Goal: Task Accomplishment & Management: Use online tool/utility

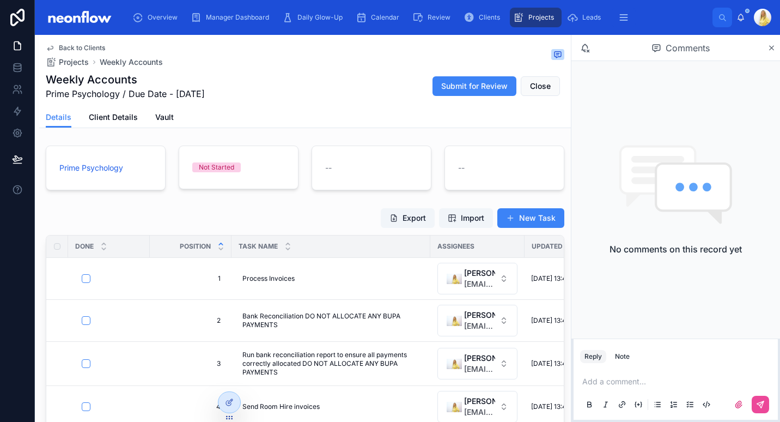
scroll to position [127, 0]
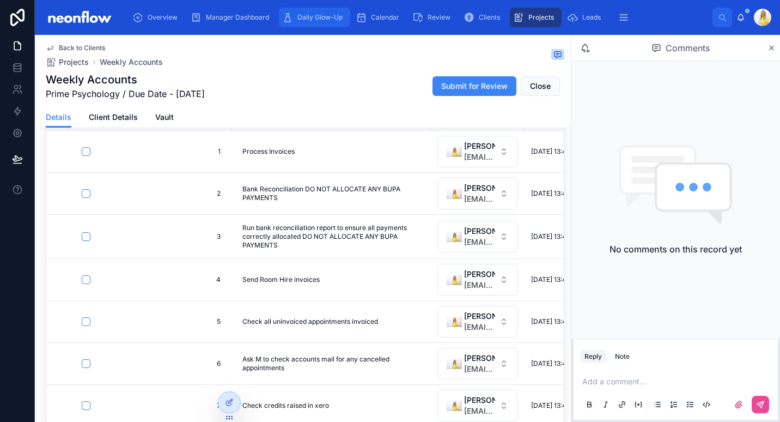
click at [310, 19] on span "Daily Glow-Up" at bounding box center [319, 17] width 45 height 9
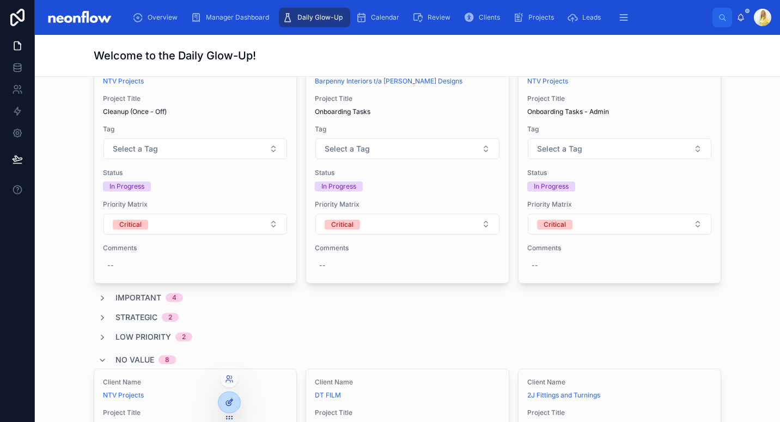
click at [220, 403] on div at bounding box center [229, 402] width 22 height 21
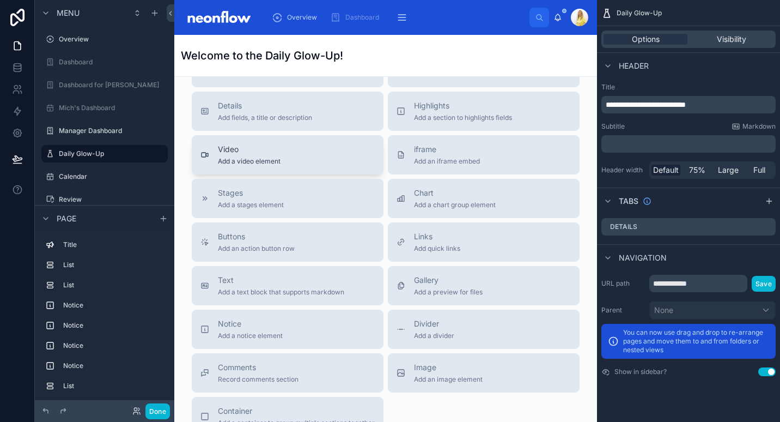
scroll to position [2144, 0]
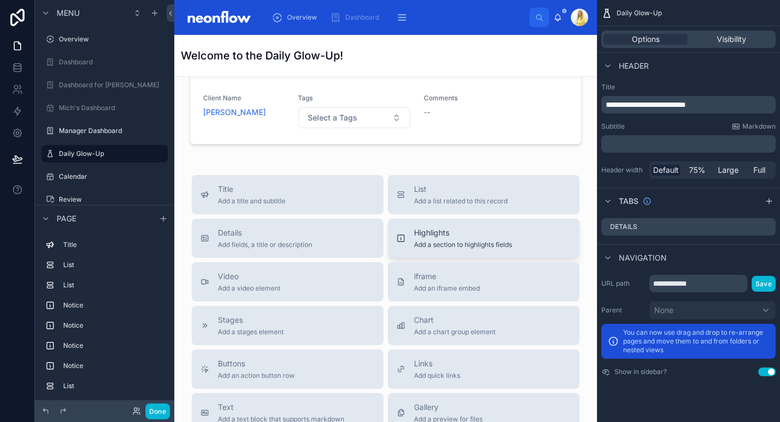
click at [449, 245] on span "Add a section to highlights fields" at bounding box center [463, 244] width 98 height 9
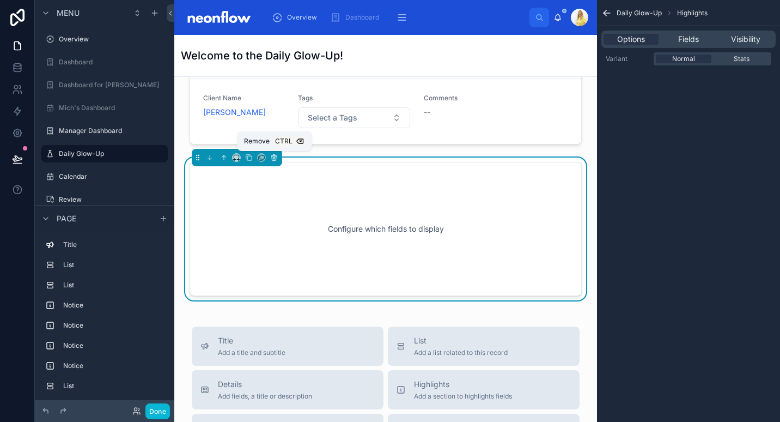
click at [272, 154] on icon at bounding box center [274, 158] width 8 height 8
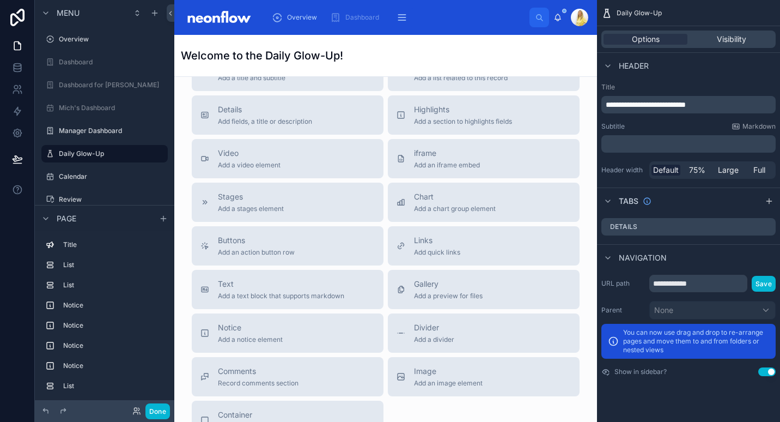
scroll to position [2272, 0]
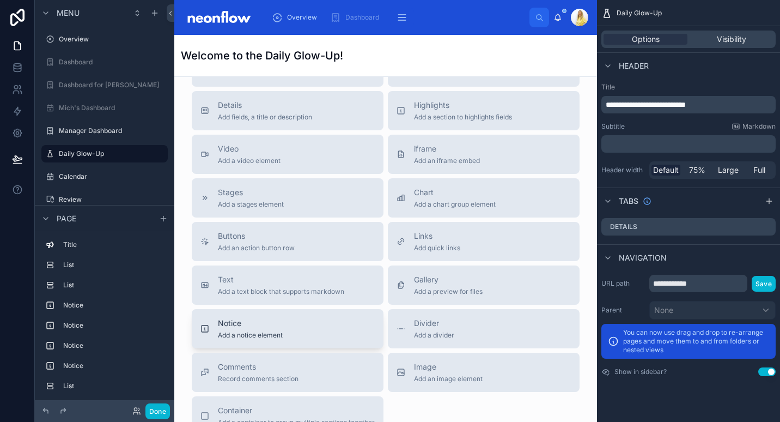
click at [345, 344] on button "Notice Add a notice element" at bounding box center [288, 328] width 192 height 39
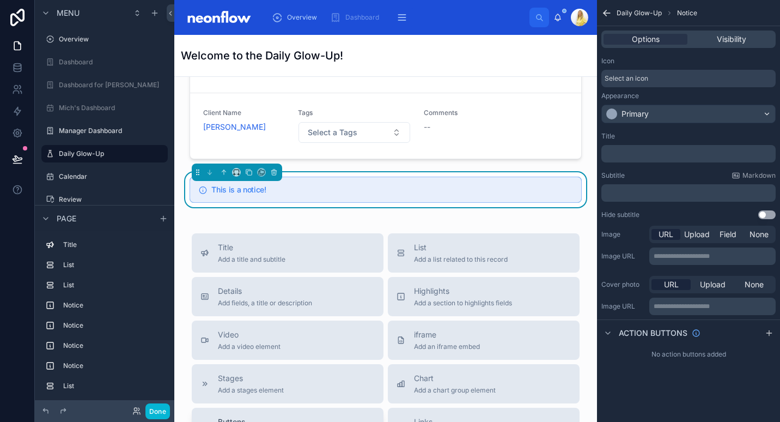
scroll to position [2090, 0]
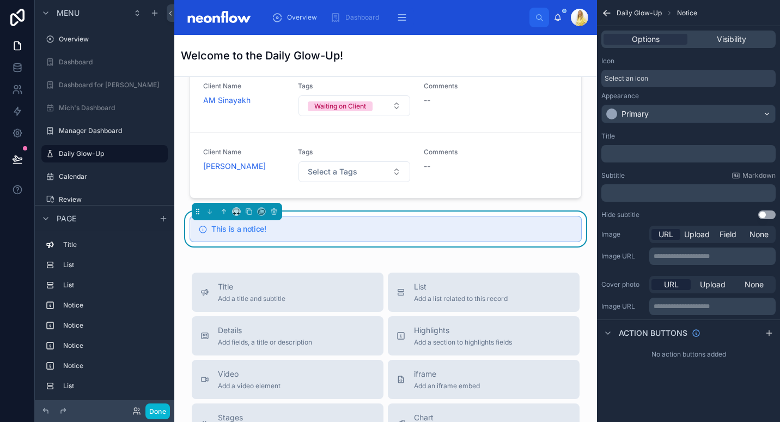
click at [217, 209] on div at bounding box center [237, 211] width 90 height 17
click at [224, 210] on icon at bounding box center [224, 212] width 8 height 8
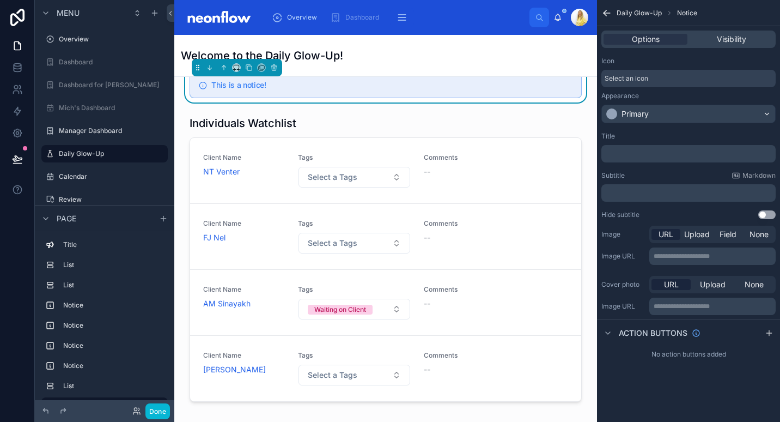
scroll to position [1836, 0]
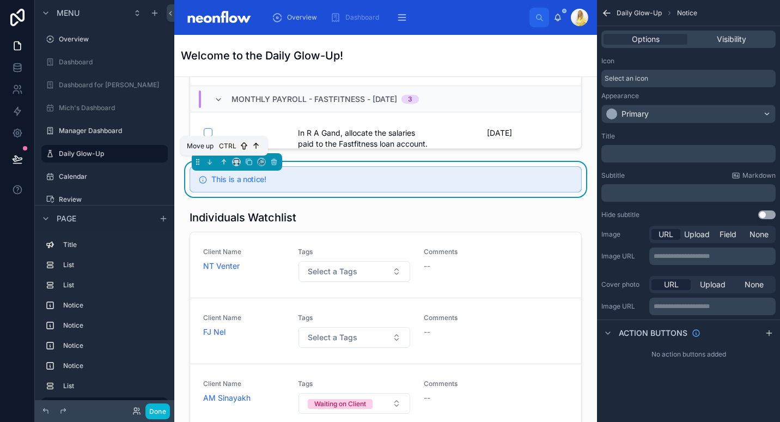
click at [223, 163] on icon at bounding box center [224, 162] width 8 height 8
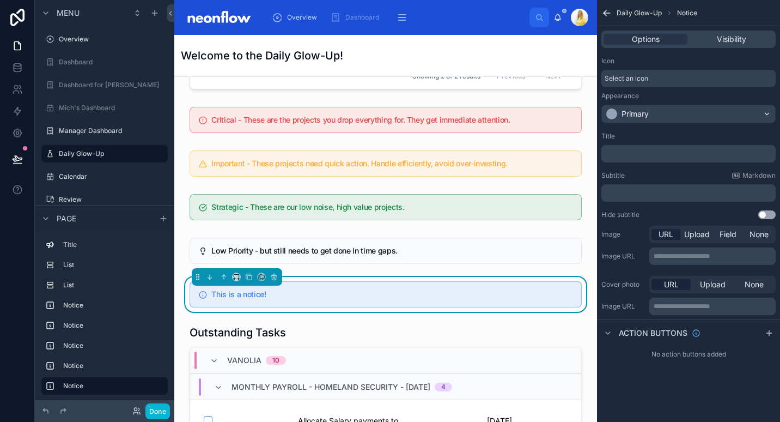
scroll to position [1328, 0]
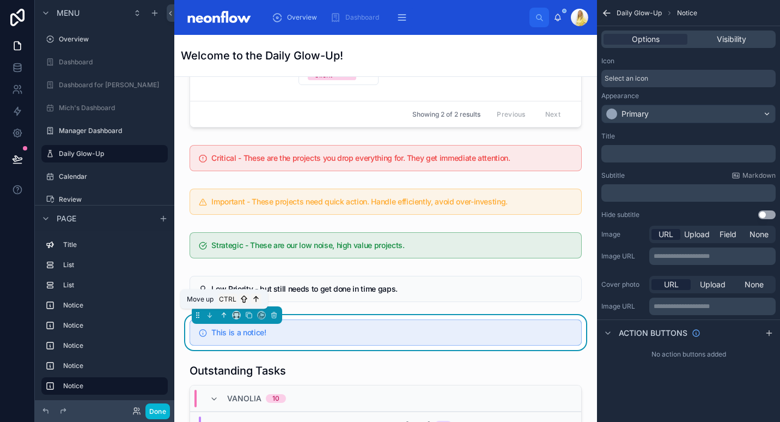
click at [223, 314] on icon at bounding box center [224, 315] width 8 height 8
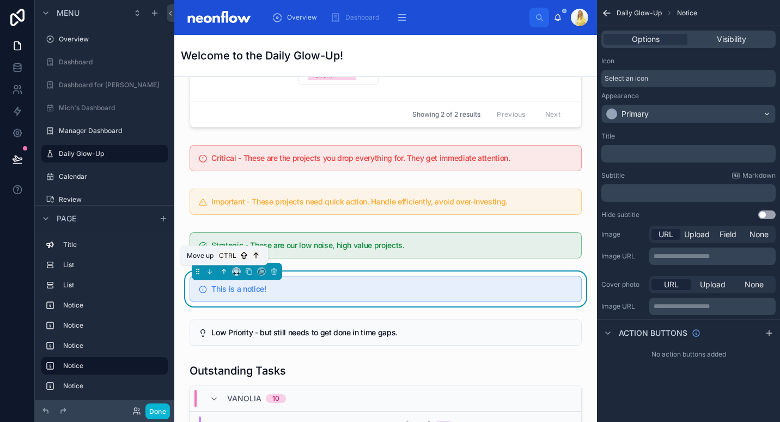
click at [219, 269] on button at bounding box center [224, 271] width 12 height 12
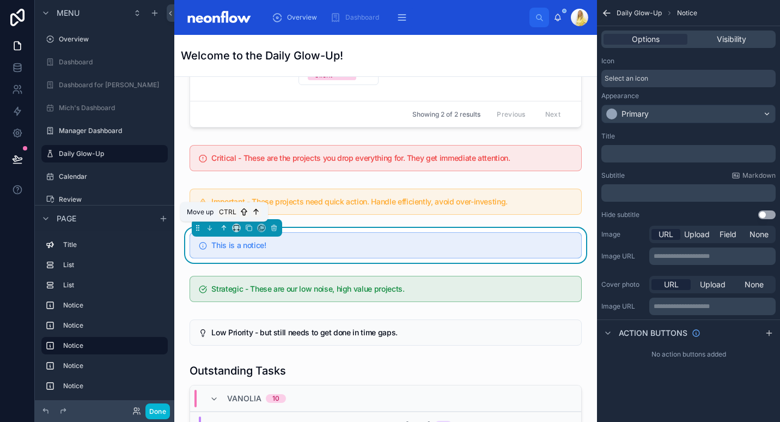
click at [225, 226] on icon at bounding box center [225, 227] width 2 height 2
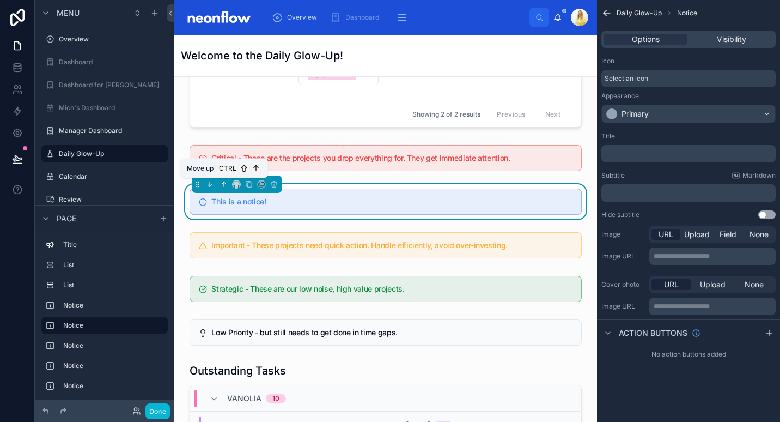
click at [221, 185] on icon at bounding box center [224, 184] width 8 height 8
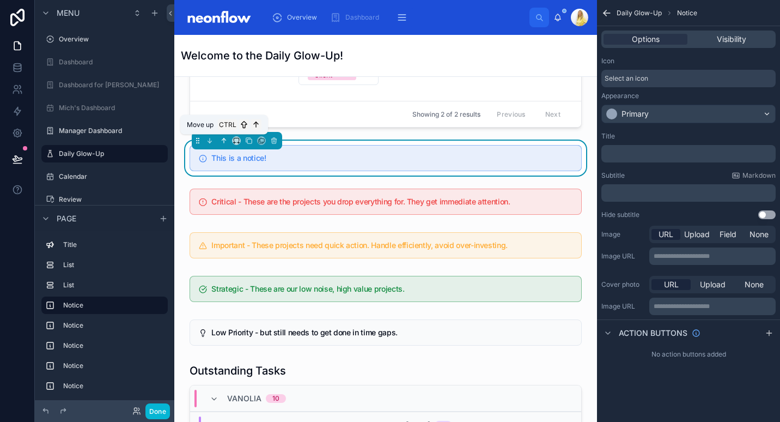
click at [227, 139] on icon at bounding box center [224, 141] width 8 height 8
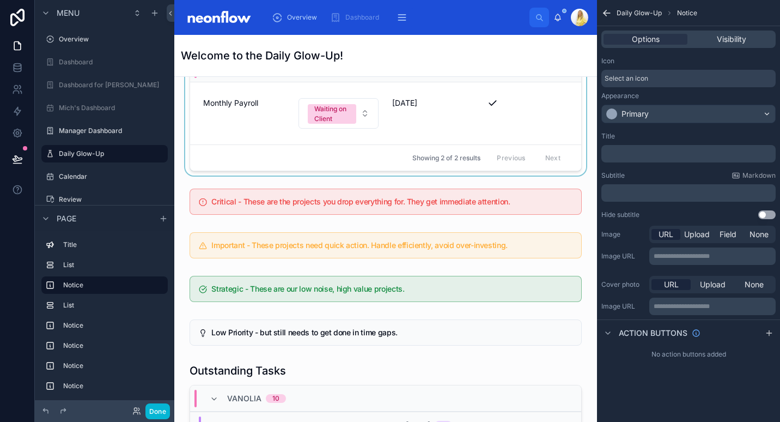
scroll to position [819, 0]
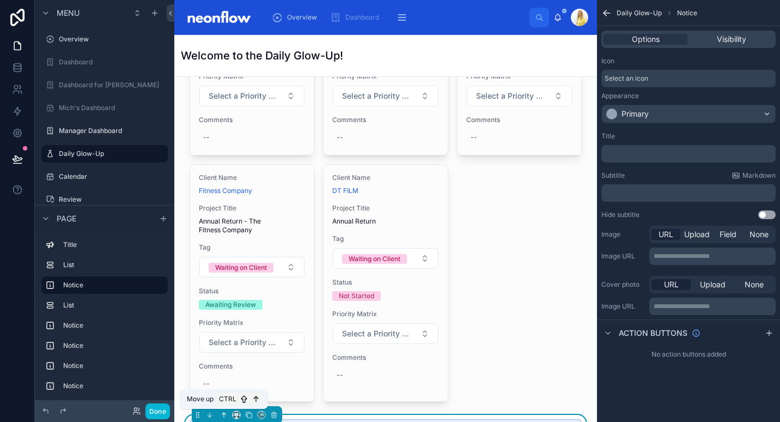
click at [222, 415] on icon at bounding box center [224, 415] width 8 height 8
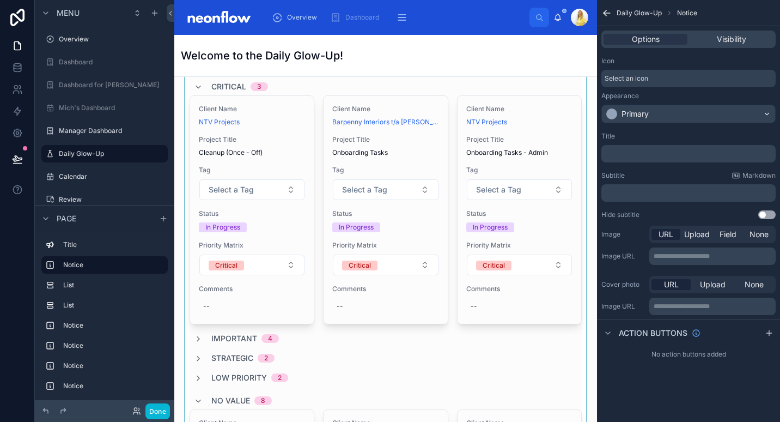
scroll to position [0, 0]
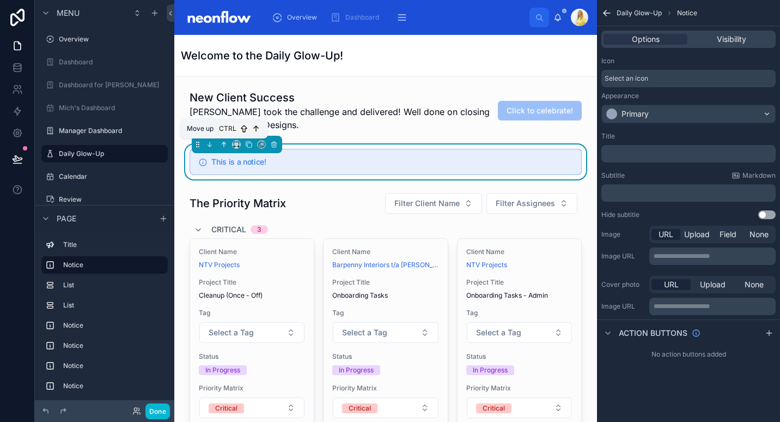
click at [224, 145] on icon at bounding box center [224, 145] width 8 height 8
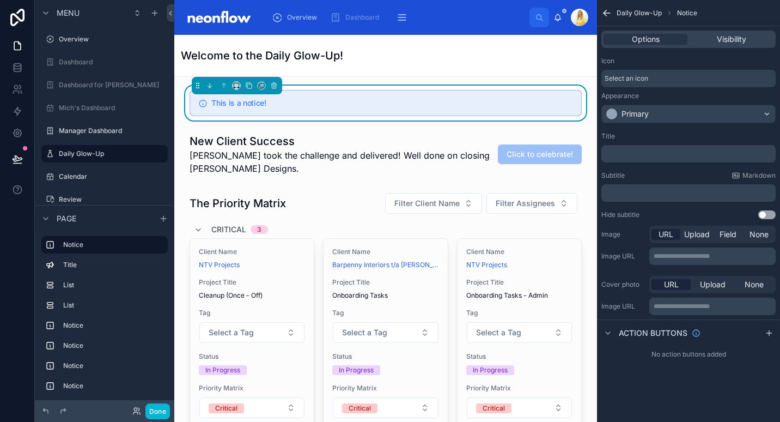
click at [635, 147] on div "﻿" at bounding box center [688, 153] width 174 height 17
click at [627, 153] on p "﻿" at bounding box center [690, 153] width 168 height 9
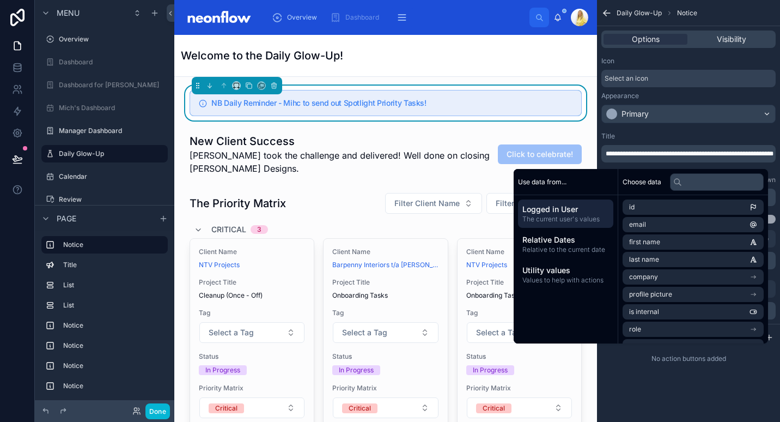
click at [684, 151] on span "**********" at bounding box center [690, 153] width 168 height 7
click at [748, 56] on div "Icon Select an icon Appearance Primary" at bounding box center [688, 89] width 183 height 75
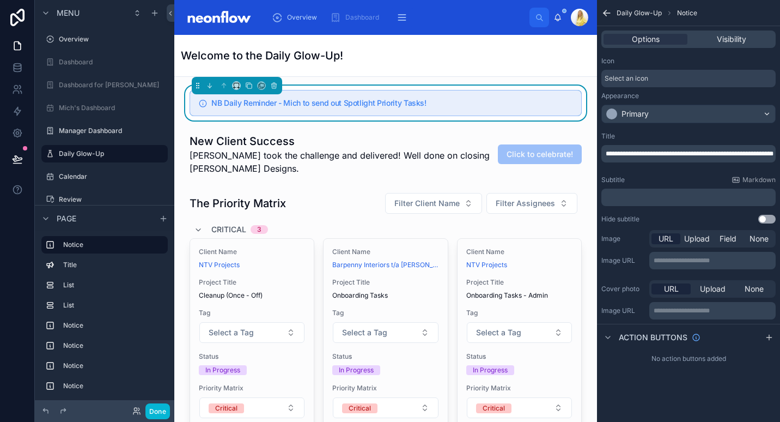
click at [740, 32] on div "Options Visibility" at bounding box center [688, 39] width 174 height 17
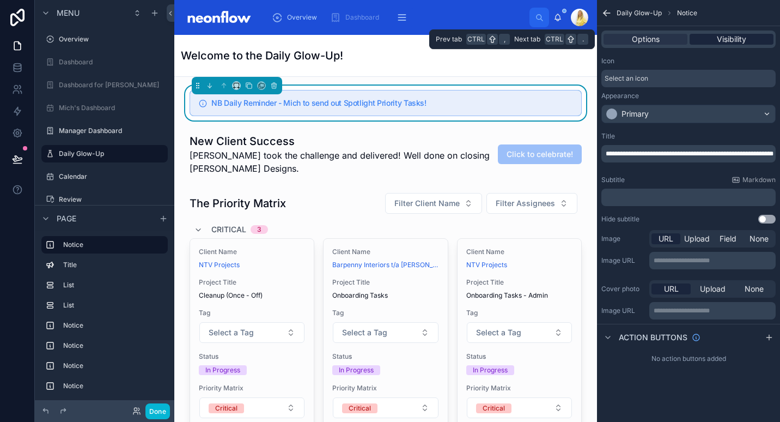
click at [741, 36] on span "Visibility" at bounding box center [731, 39] width 29 height 11
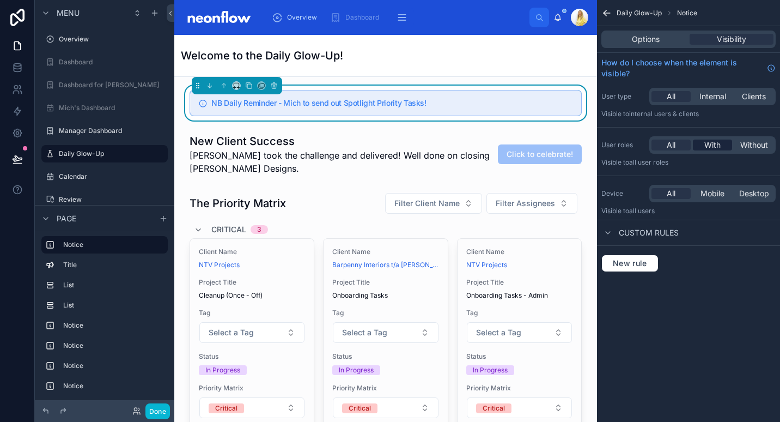
click at [705, 147] on span "With" at bounding box center [712, 144] width 16 height 11
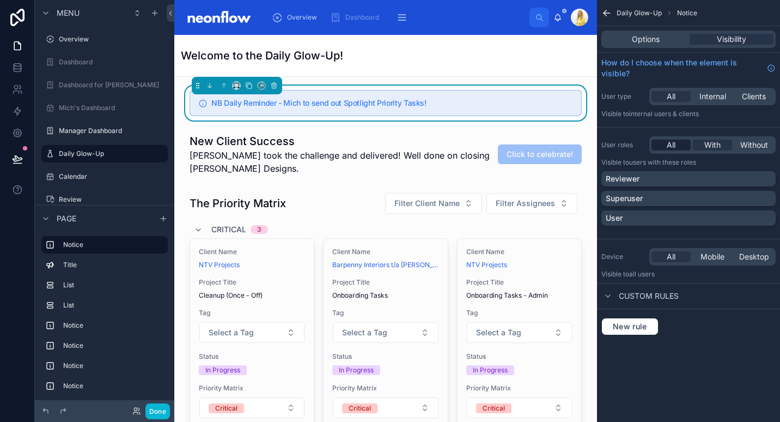
click at [665, 142] on div "All" at bounding box center [671, 144] width 39 height 11
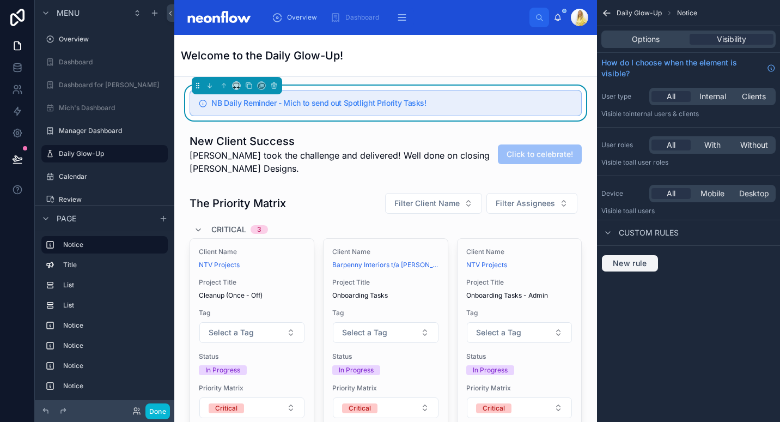
click at [646, 270] on button "New rule" at bounding box center [629, 262] width 57 height 17
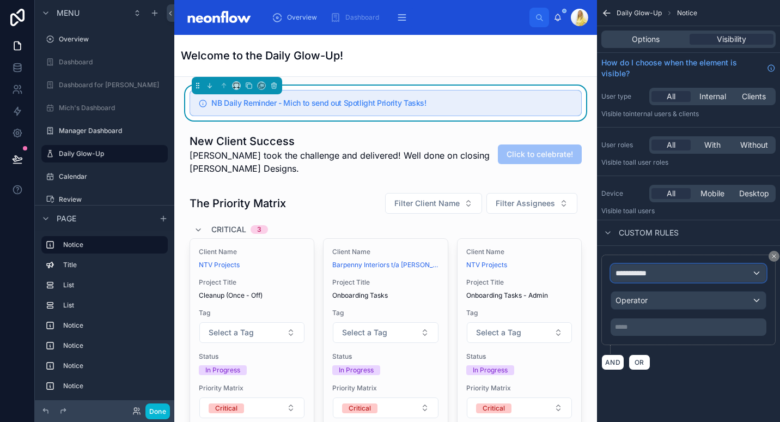
click at [661, 268] on div "**********" at bounding box center [688, 272] width 155 height 17
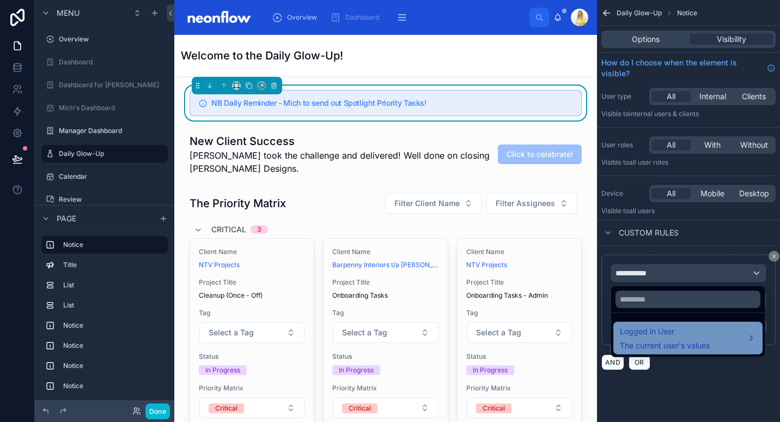
click at [675, 325] on span "Logged in User" at bounding box center [665, 331] width 90 height 13
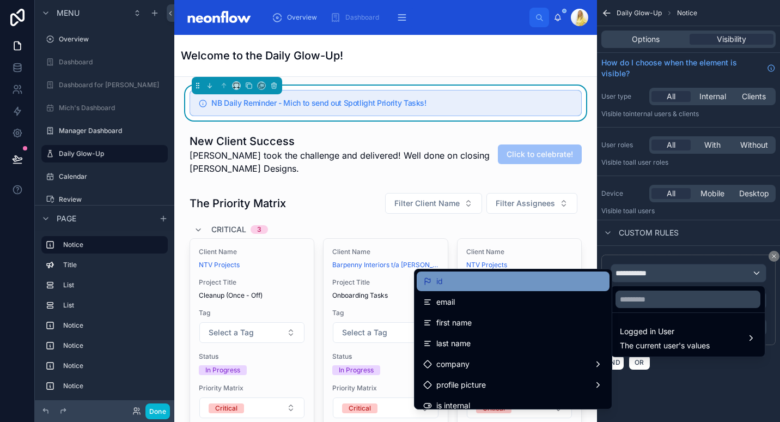
click at [551, 282] on div "id" at bounding box center [513, 281] width 180 height 13
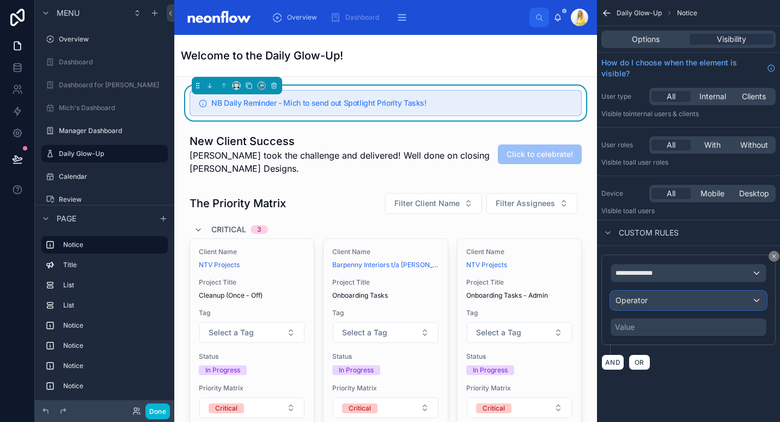
click at [689, 297] on div "Operator" at bounding box center [688, 299] width 155 height 17
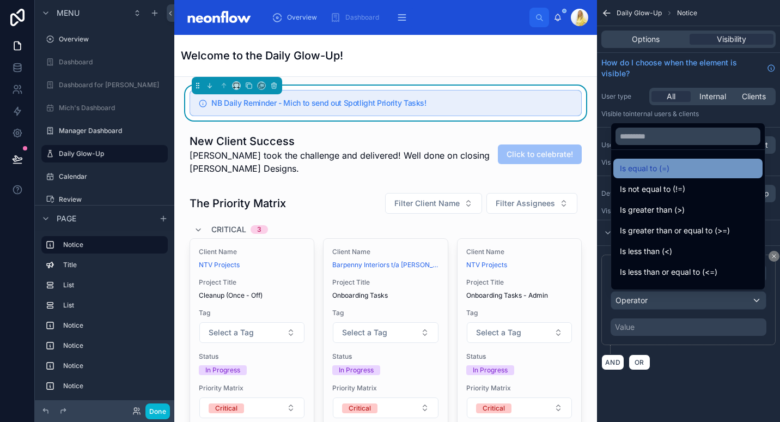
click at [670, 175] on div "Is equal to (=)" at bounding box center [687, 169] width 149 height 20
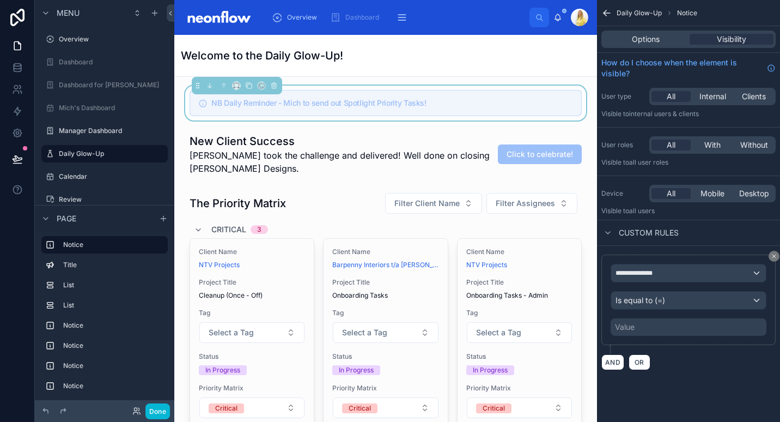
click at [662, 328] on div "Value" at bounding box center [689, 326] width 156 height 17
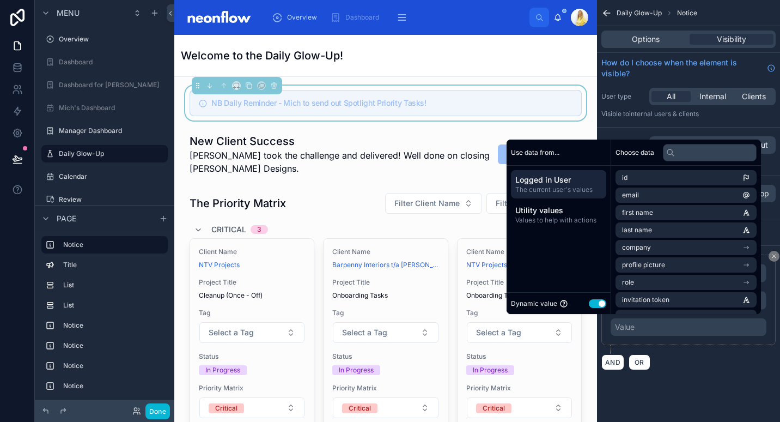
click at [590, 300] on button "Use setting" at bounding box center [597, 303] width 17 height 9
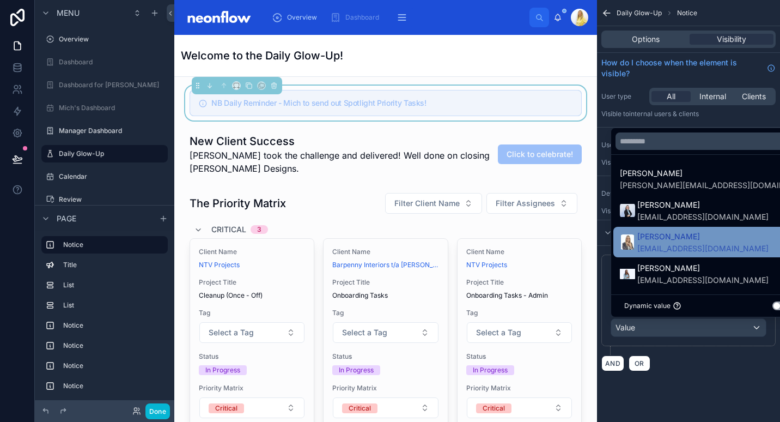
click at [696, 248] on span "[EMAIL_ADDRESS][DOMAIN_NAME]" at bounding box center [702, 248] width 131 height 11
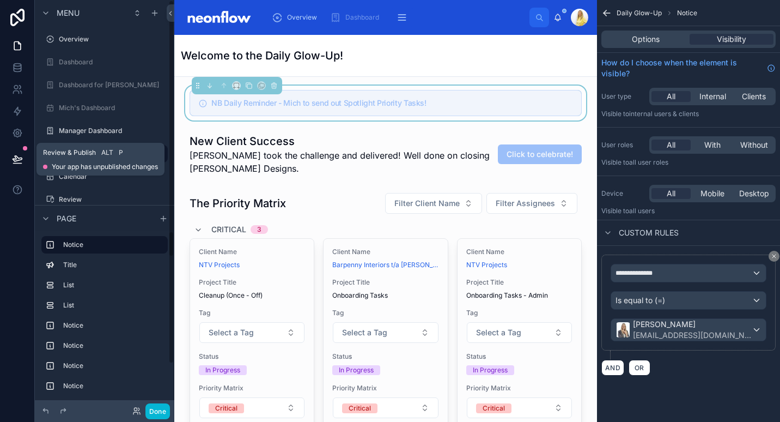
click at [21, 162] on icon at bounding box center [17, 159] width 11 height 11
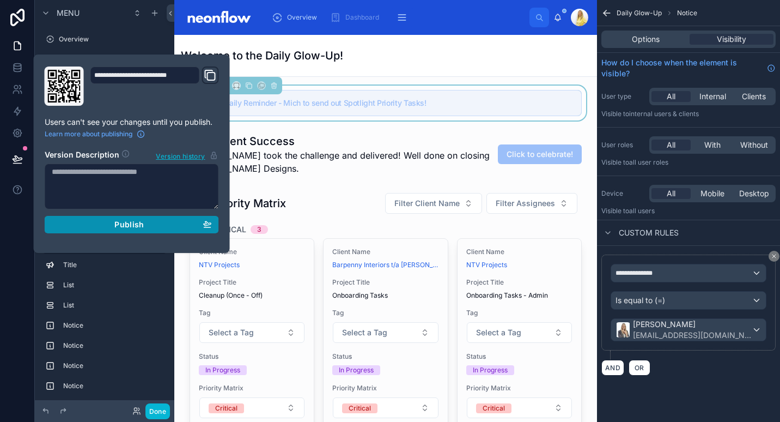
click at [144, 228] on div "Publish" at bounding box center [132, 225] width 160 height 10
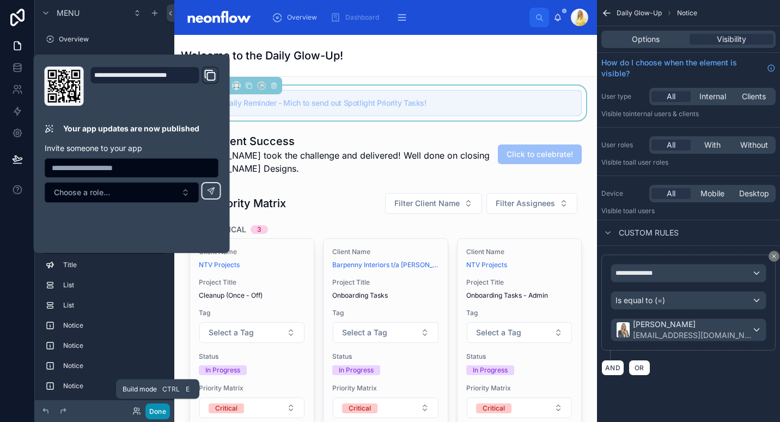
click at [151, 411] on button "Done" at bounding box center [157, 411] width 25 height 16
